Goal: Information Seeking & Learning: Find specific fact

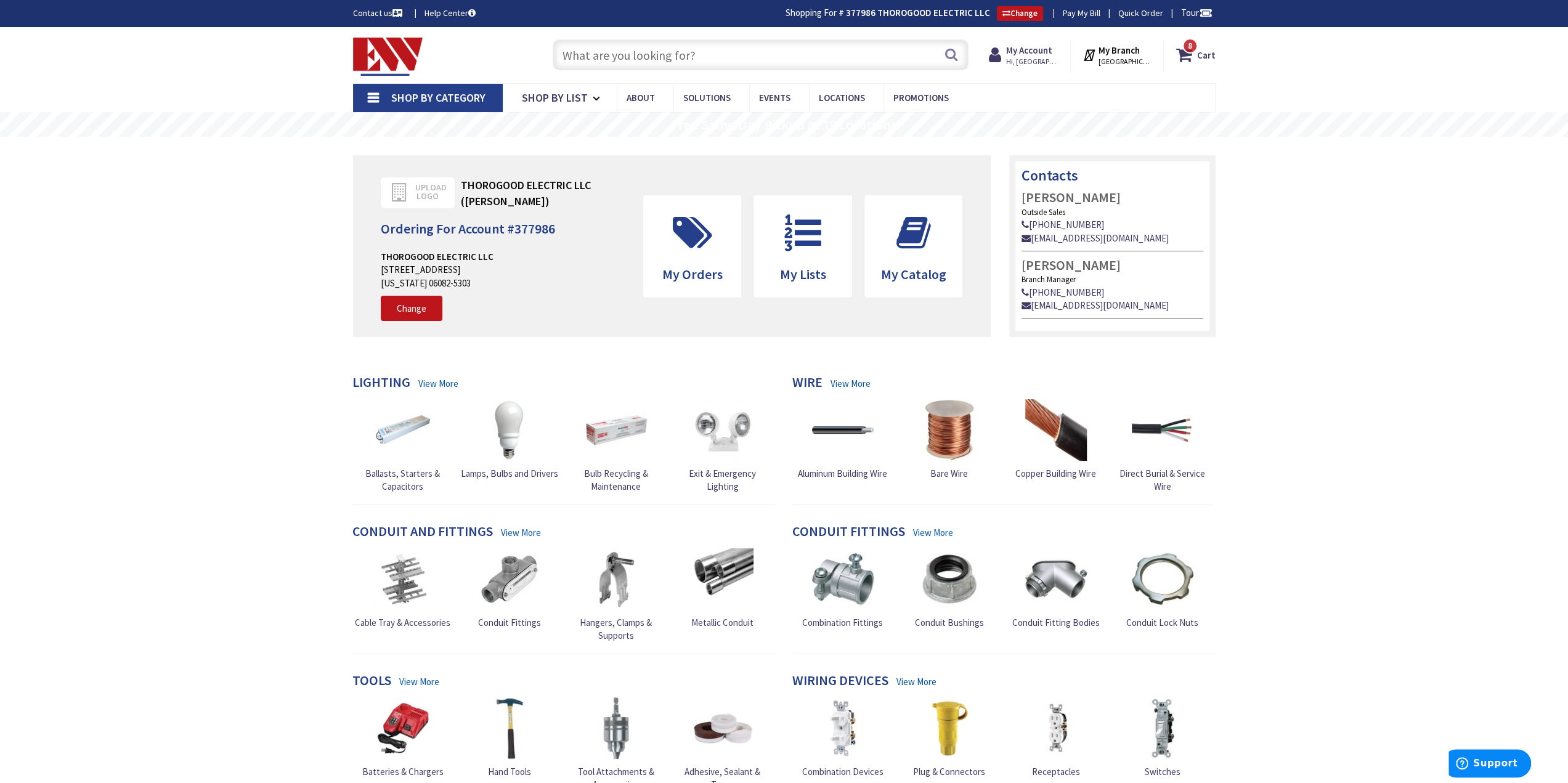
click at [652, 61] on input "text" at bounding box center [761, 54] width 416 height 31
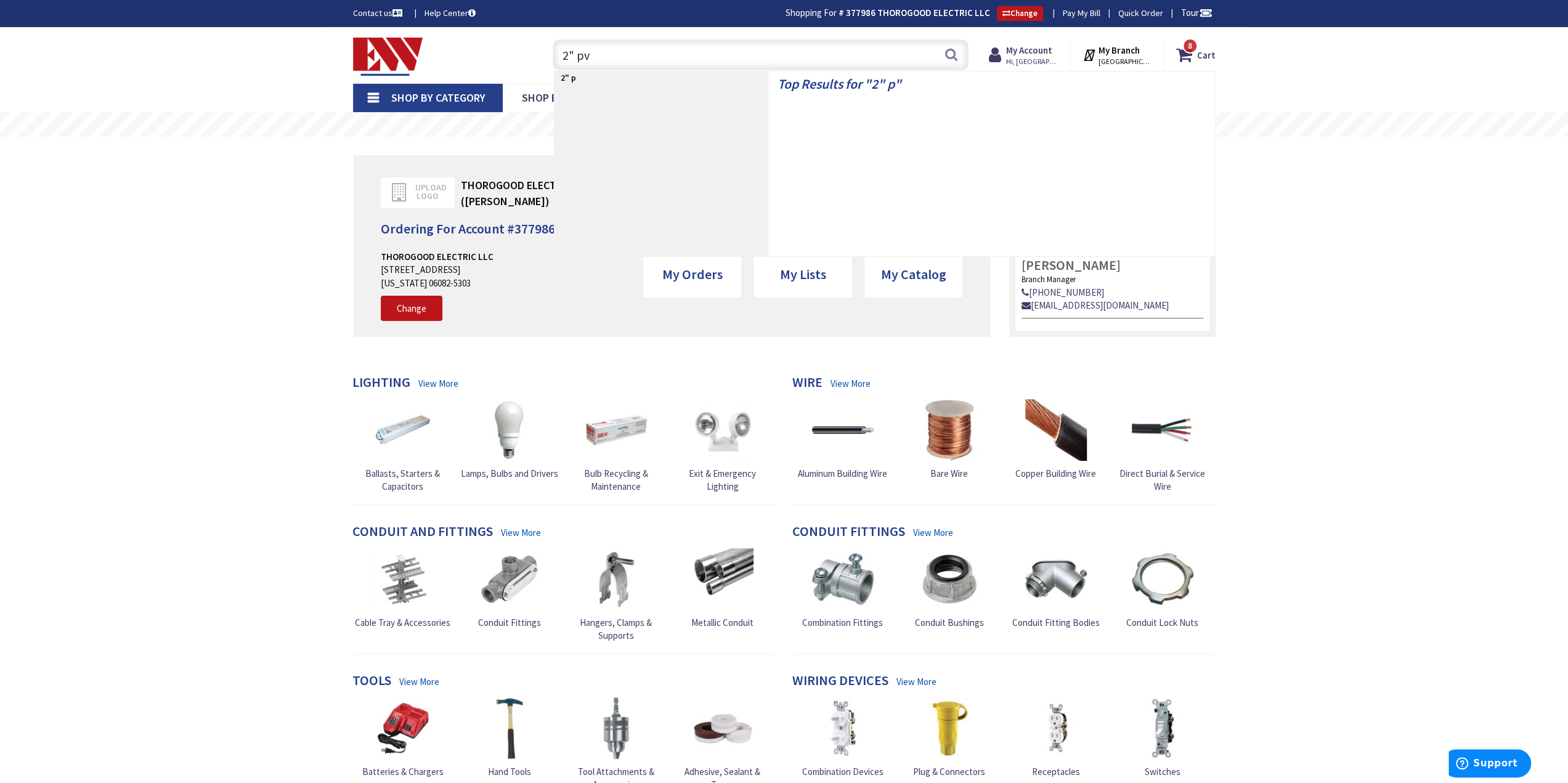
type input "2" pvc"
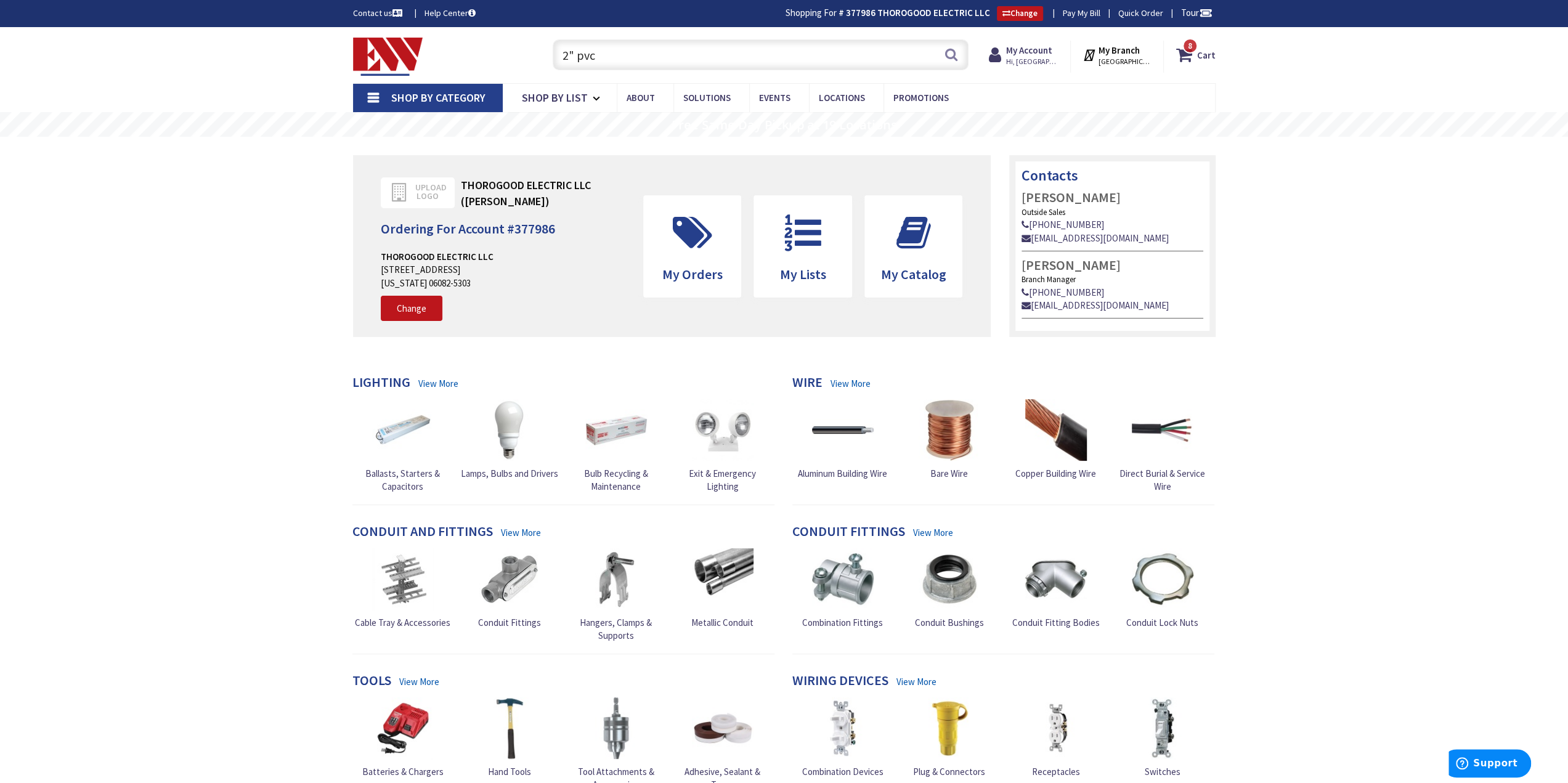
drag, startPoint x: 626, startPoint y: 64, endPoint x: 477, endPoint y: 64, distance: 149.0
click at [477, 63] on div "Toggle Nav 2" pvc 2" pvc Search 8 8 8 items Cart My Cart 8" at bounding box center [784, 55] width 881 height 41
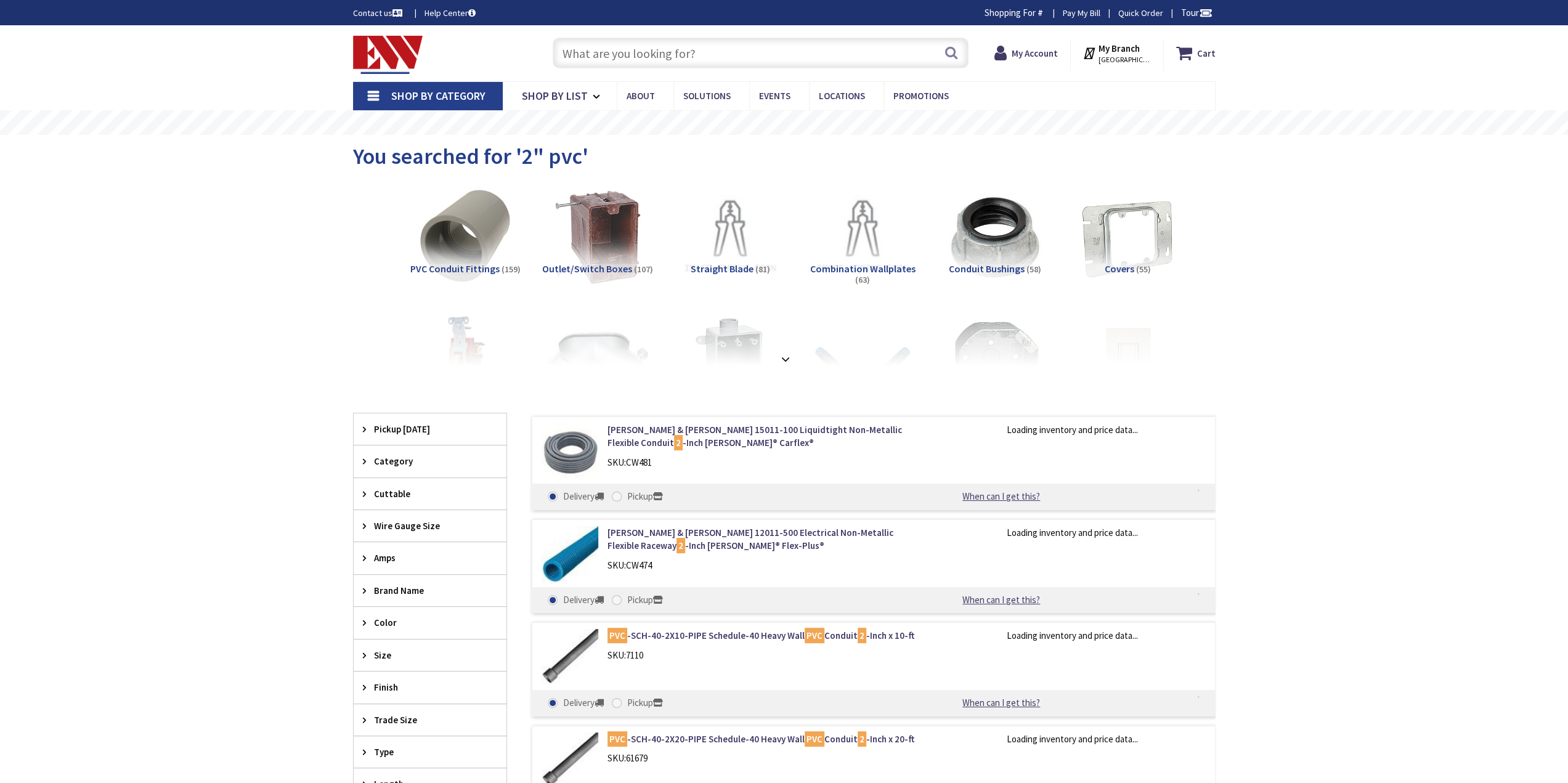
click at [673, 59] on input "text" at bounding box center [761, 53] width 416 height 31
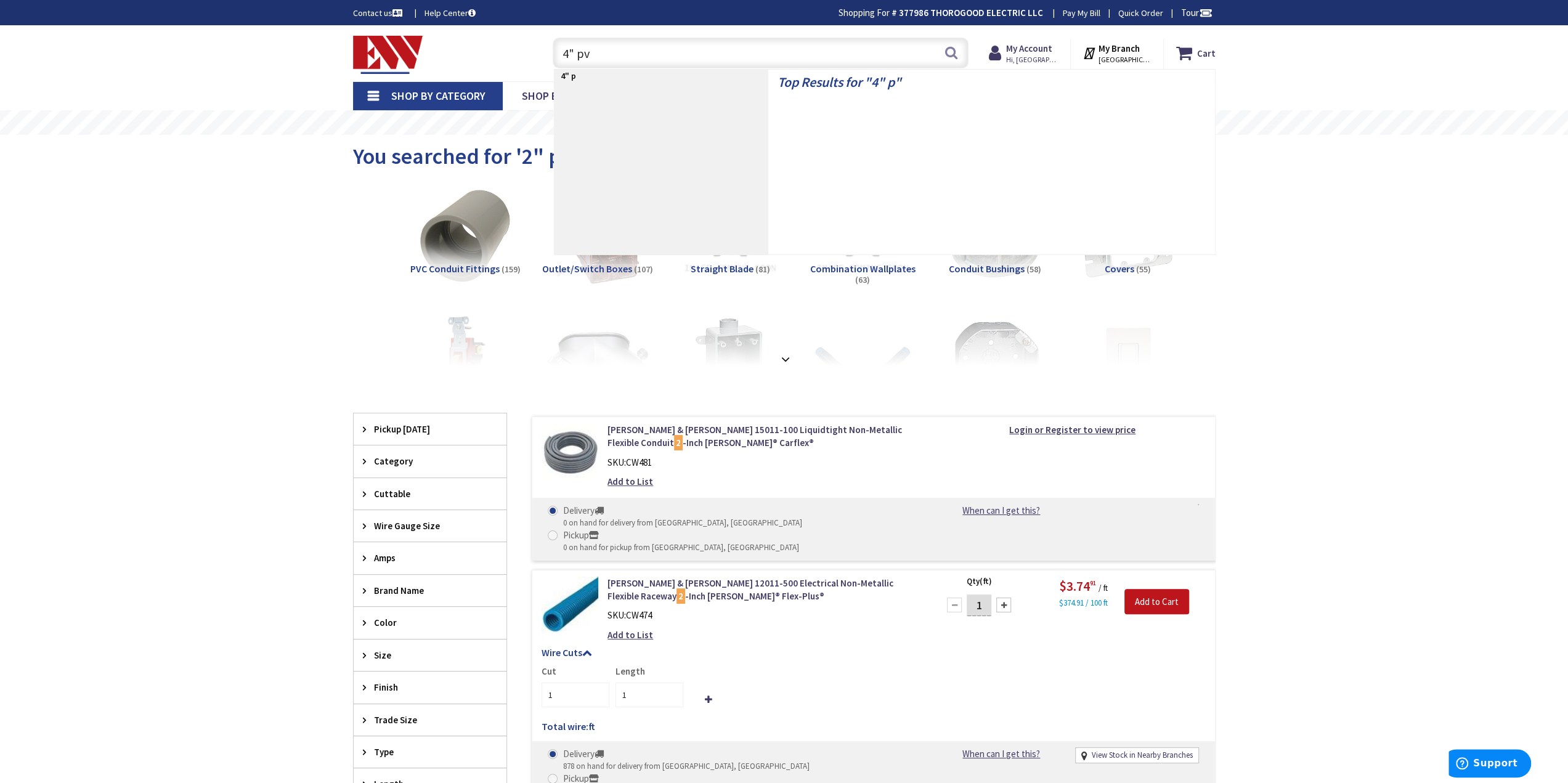
type input "4" pvc"
